Goal: Task Accomplishment & Management: Use online tool/utility

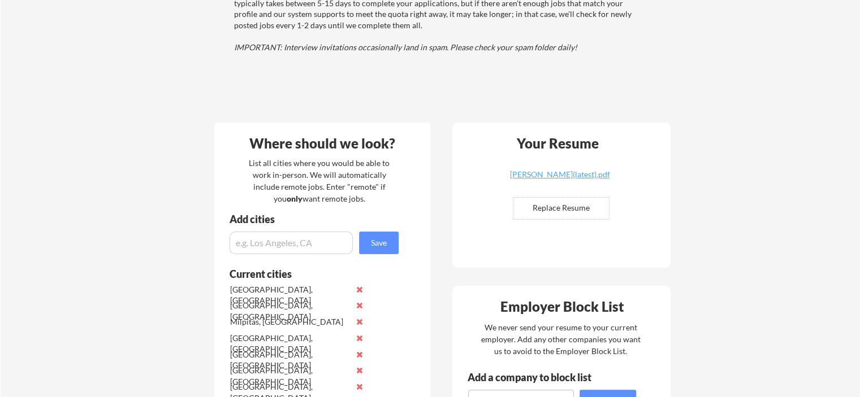
scroll to position [170, 0]
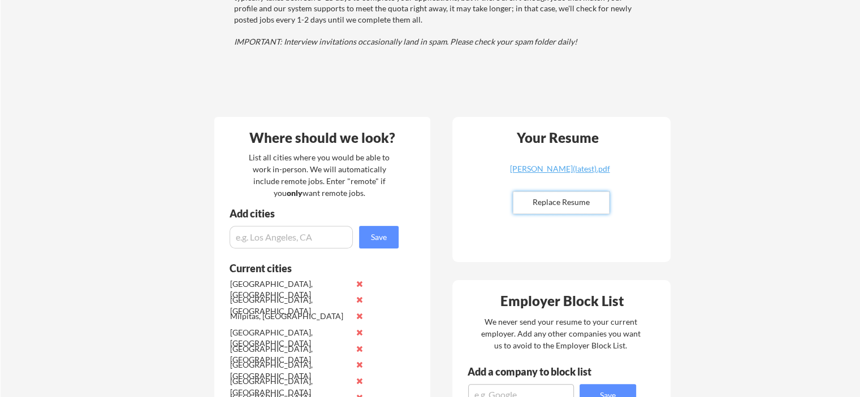
click at [566, 202] on input "file" at bounding box center [561, 202] width 96 height 21
type input "C:\fakepath\[PERSON_NAME].pdf"
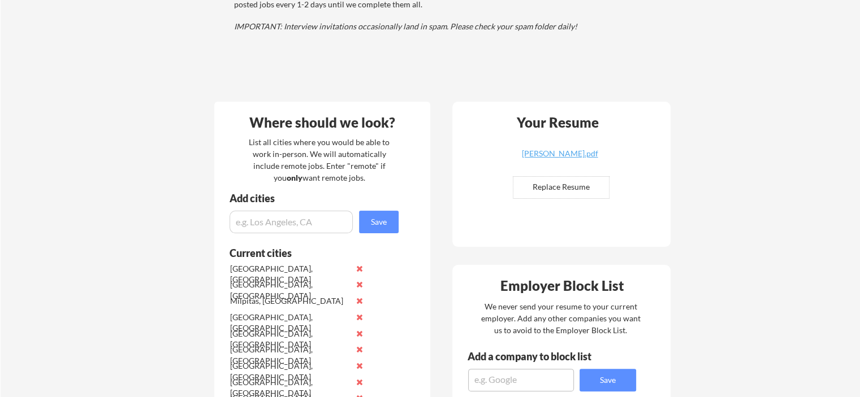
scroll to position [178, 0]
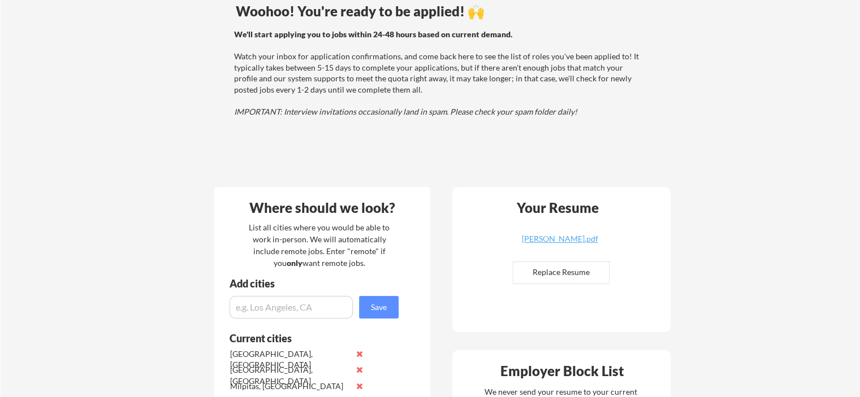
scroll to position [0, 0]
